Goal: Task Accomplishment & Management: Manage account settings

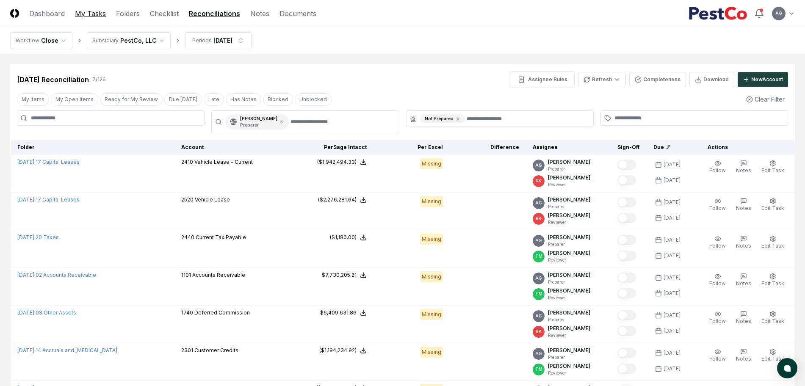
click at [85, 16] on link "My Tasks" at bounding box center [90, 13] width 31 height 10
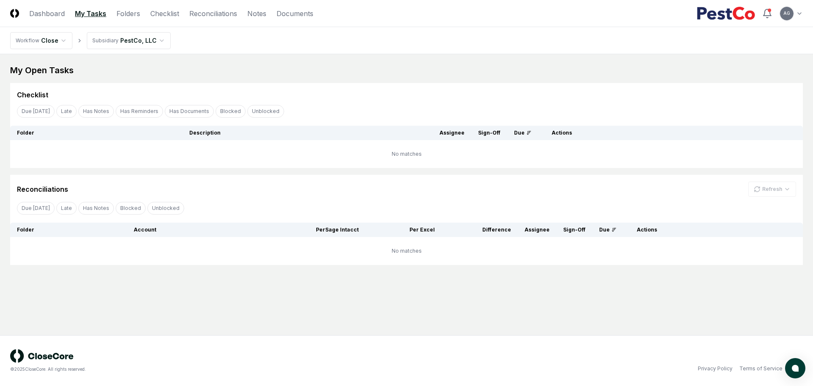
click at [360, 83] on div "Checklist" at bounding box center [406, 91] width 793 height 17
click at [213, 16] on link "Reconciliations" at bounding box center [213, 13] width 48 height 10
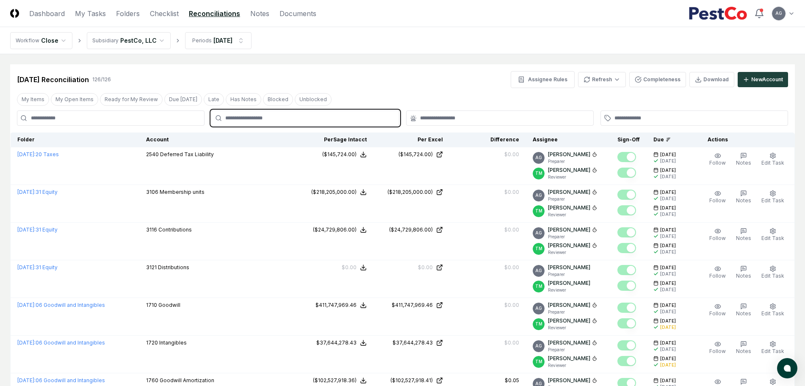
click at [330, 120] on input "text" at bounding box center [309, 118] width 168 height 8
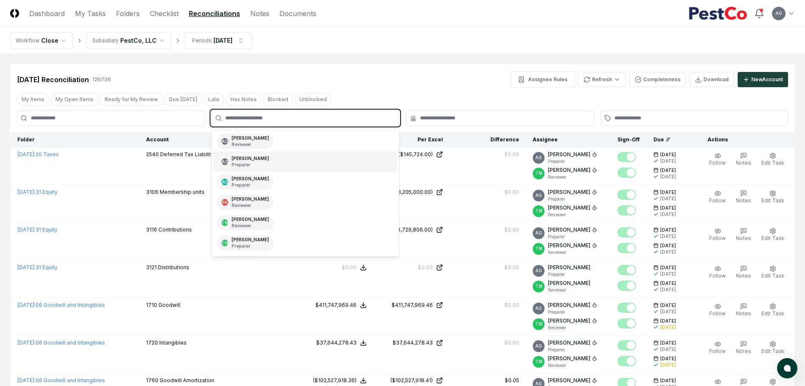
click at [309, 161] on div "AG Angelique Cotez Garcia Preparer" at bounding box center [304, 162] width 183 height 20
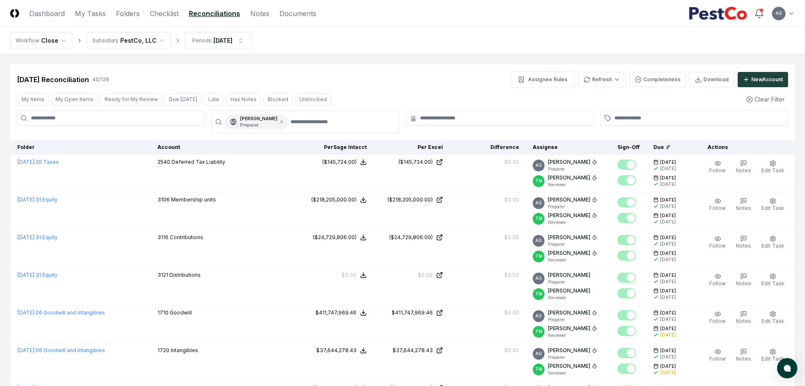
click at [416, 85] on div "Aug 2025 Reconciliation 40 / 126 Assignee Rules Refresh Completeness Download N…" at bounding box center [402, 79] width 771 height 17
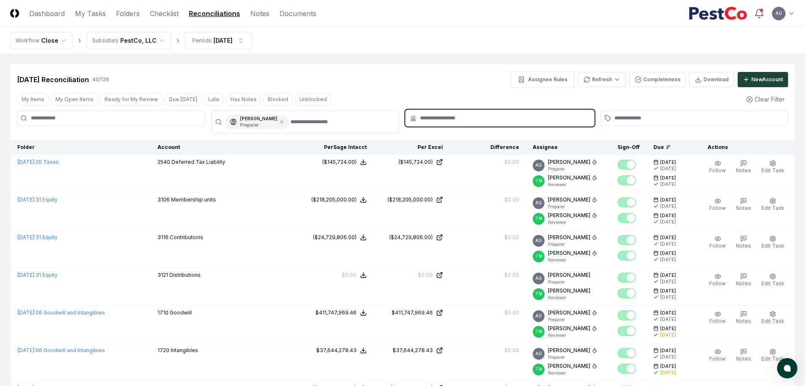
click at [437, 121] on input "text" at bounding box center [504, 118] width 168 height 8
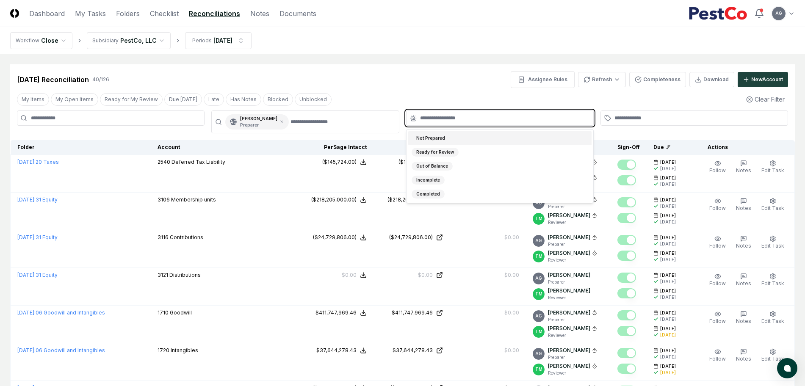
click at [451, 133] on div "Not Prepared" at bounding box center [499, 138] width 183 height 14
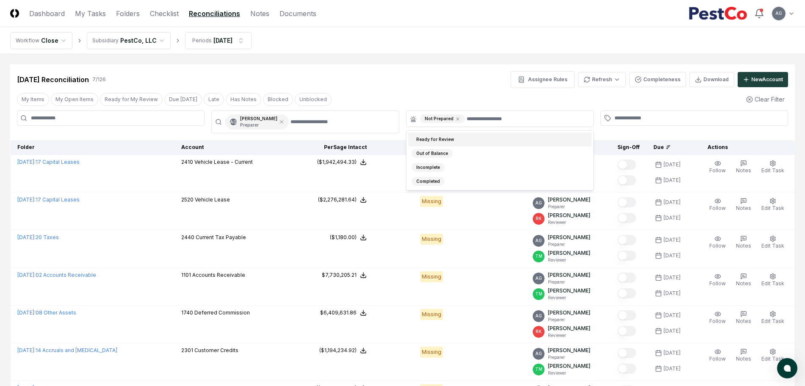
click at [420, 60] on main "Cancel Reassign Aug 2025 Reconciliation 7 / 126 Assignee Rules Refresh Complete…" at bounding box center [402, 241] width 805 height 375
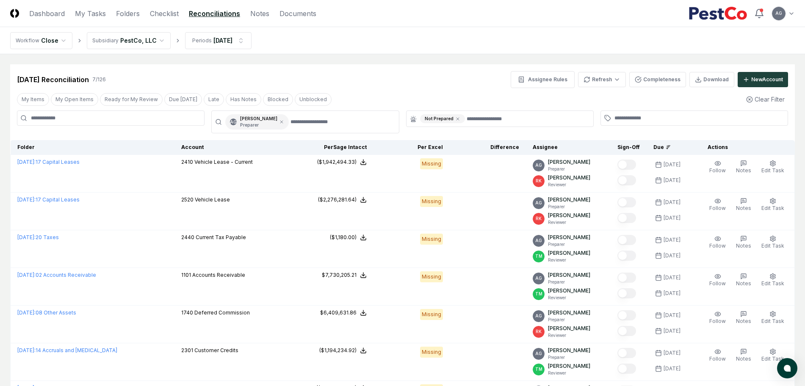
click at [390, 61] on main "Cancel Reassign Aug 2025 Reconciliation 7 / 126 Assignee Rules Refresh Complete…" at bounding box center [402, 241] width 805 height 375
click at [407, 49] on nav "Workflow Close Subsidiary PestCo, LLC Periods Aug 2025" at bounding box center [402, 40] width 805 height 27
click at [407, 44] on nav "Workflow Close Subsidiary PestCo, LLC Periods Aug 2025" at bounding box center [402, 40] width 805 height 27
click at [416, 50] on nav "Workflow Close Subsidiary PestCo, LLC Periods Aug 2025" at bounding box center [402, 40] width 805 height 27
click at [370, 70] on div "Aug 2025 Reconciliation 7 / 126 Assignee Rules Refresh Completeness Download Ne…" at bounding box center [402, 76] width 785 height 24
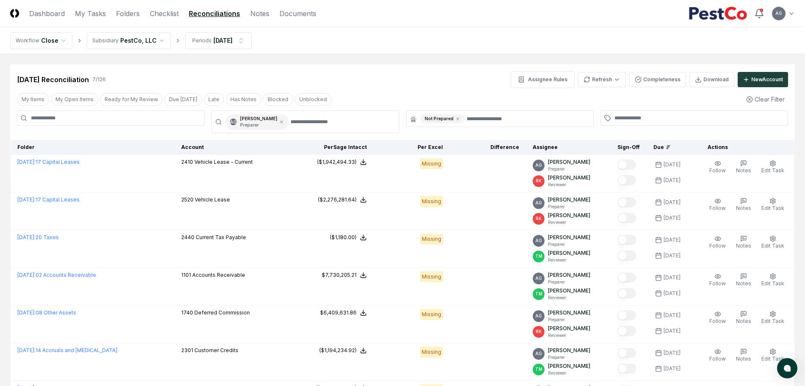
click at [414, 61] on main "Cancel Reassign Aug 2025 Reconciliation 7 / 126 Assignee Rules Refresh Complete…" at bounding box center [402, 241] width 805 height 375
click at [427, 90] on div "Aug 2025 Reconciliation 7 / 126 Assignee Rules Refresh Completeness Download Ne…" at bounding box center [402, 241] width 785 height 354
click at [421, 68] on div "Aug 2025 Reconciliation 7 / 126 Assignee Rules Refresh Completeness Download Ne…" at bounding box center [402, 76] width 785 height 24
click at [391, 75] on div "Aug 2025 Reconciliation 7 / 126 Assignee Rules Refresh Completeness Download Ne…" at bounding box center [402, 79] width 771 height 17
click at [437, 69] on div "Aug 2025 Reconciliation 7 / 126 Assignee Rules Refresh Completeness Download Ne…" at bounding box center [402, 76] width 785 height 24
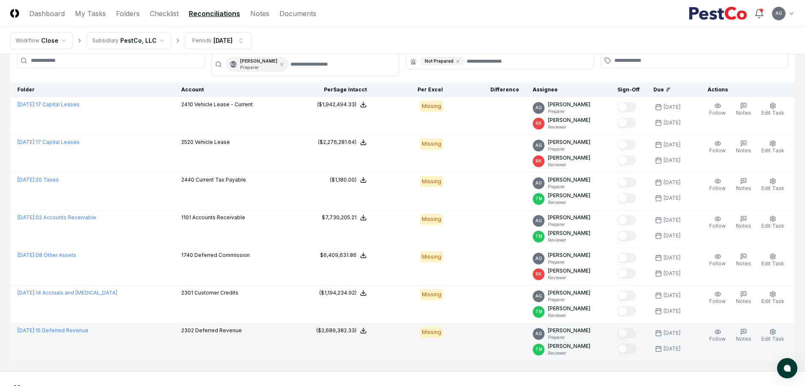
scroll to position [41, 0]
